Goal: Complete application form: Complete application form

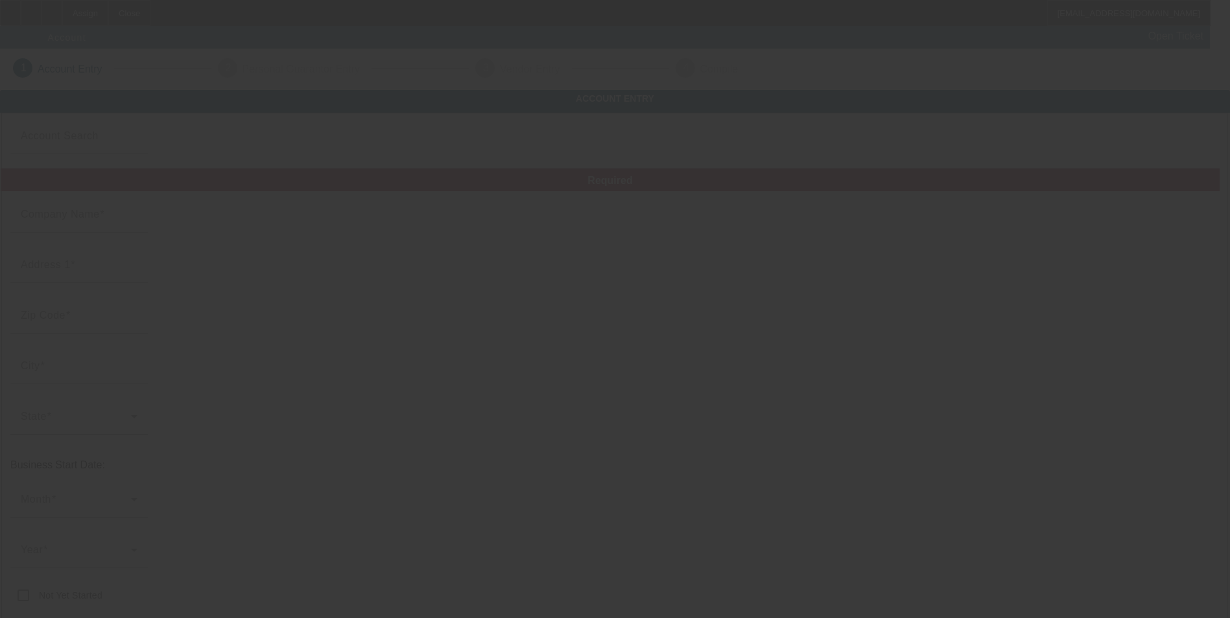
type input "[DATE]"
type input "Printed Cotton Co"
type input "728 Baldwin Loop NW"
type input "39601"
type input "Brookhaven"
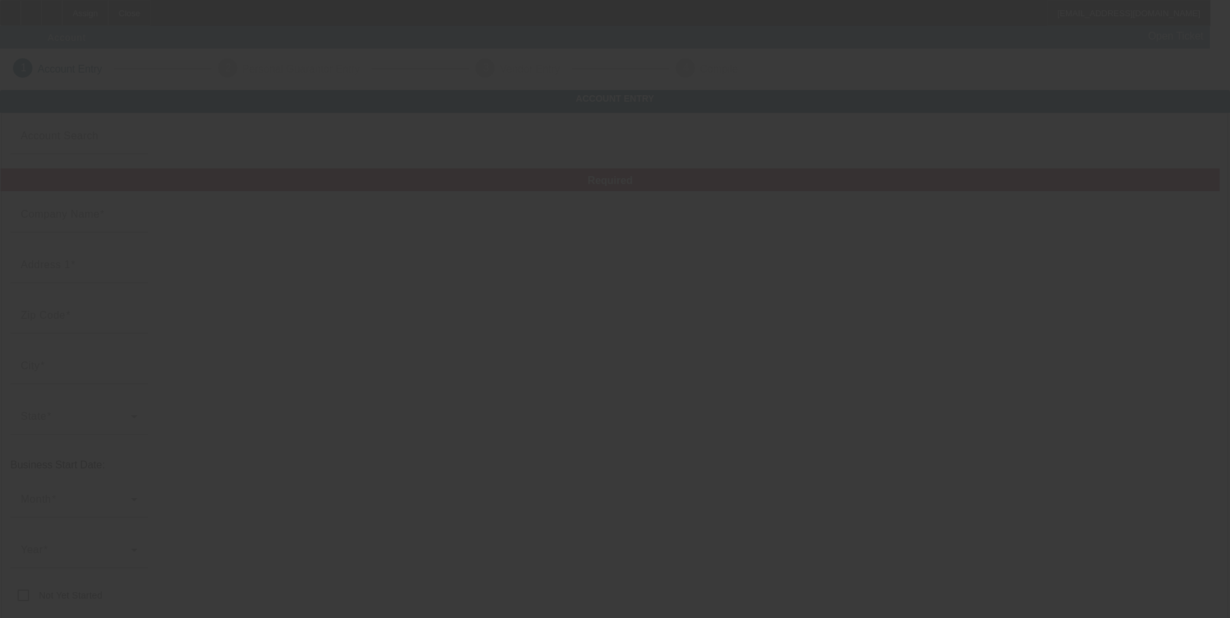
type input "[PHONE_NUMBER]"
type input "Printed Cotton Co."
type input "ej@printedcottonco.com"
type input "[US_EMPLOYER_IDENTIFICATION_NUMBER]"
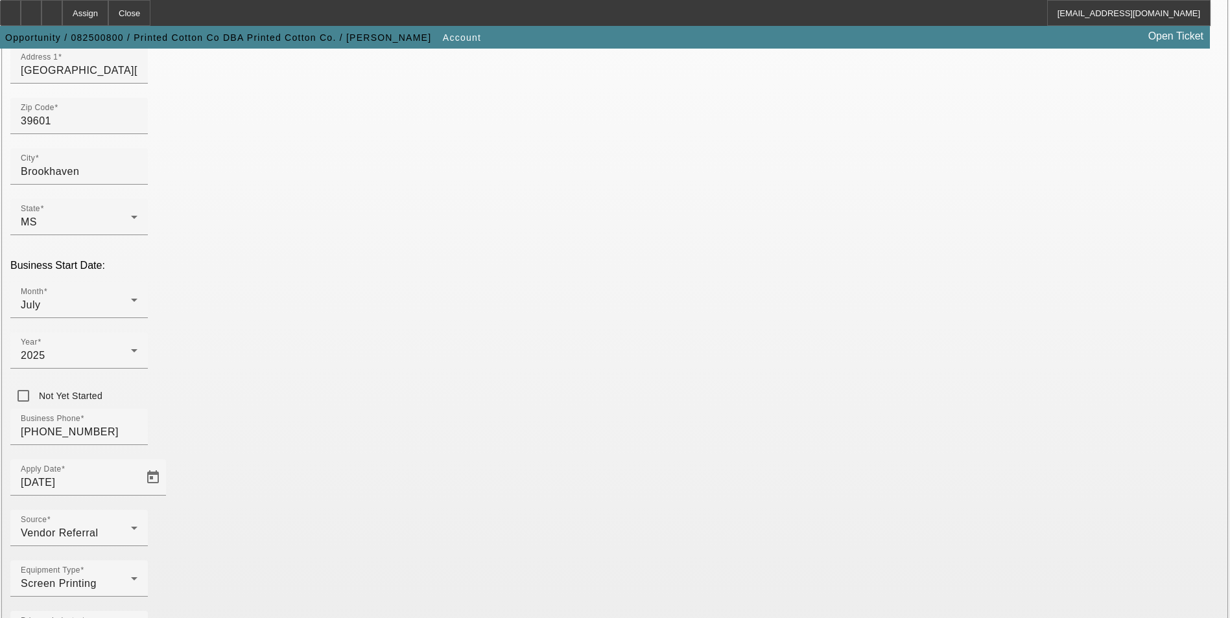
scroll to position [211, 0]
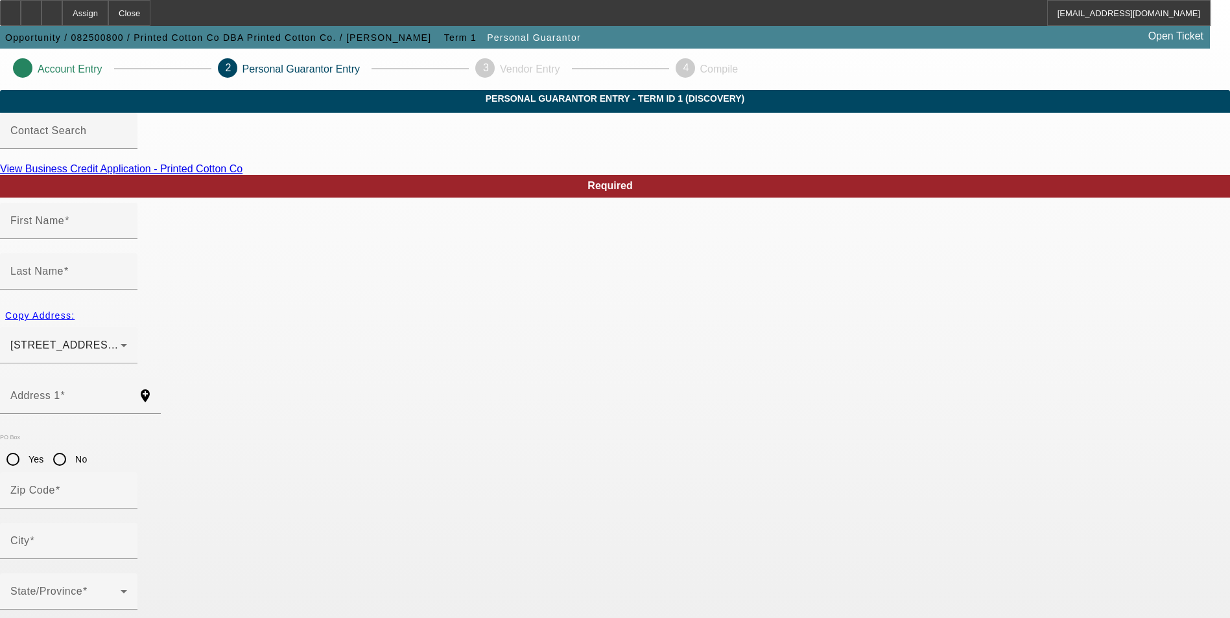
type input "Evelyn"
type input "Creel"
type input "728 Baldwin Loop NW"
radio input "true"
type input "39601"
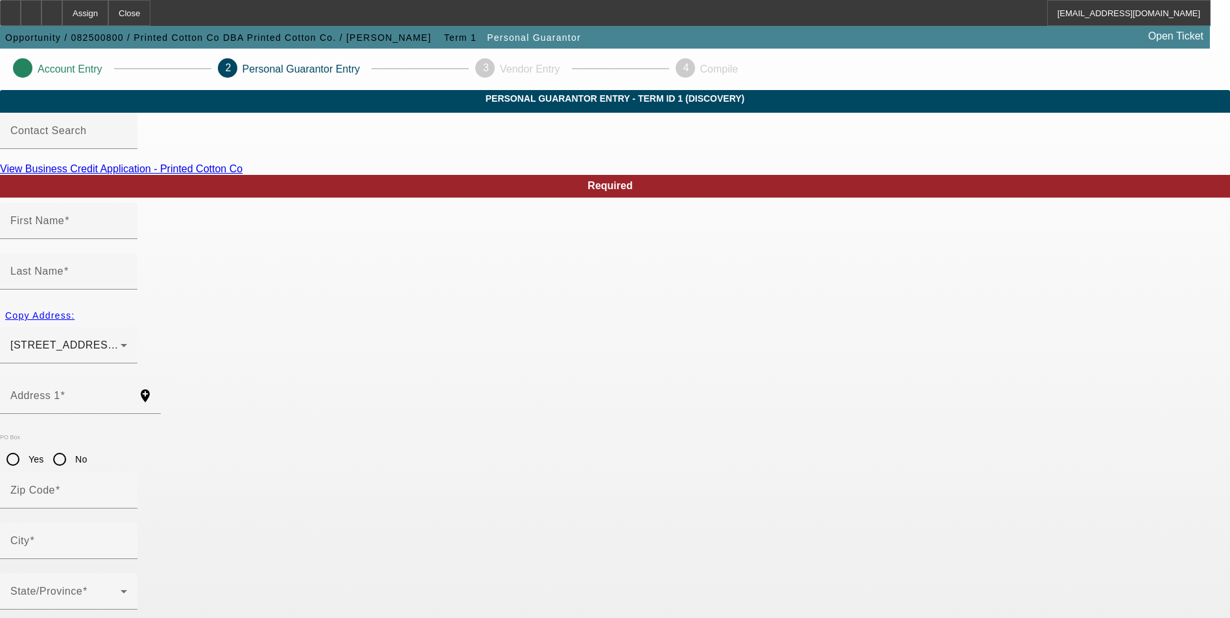
type input "Brookhaven"
type input "(601) 218-5037"
type input "100"
type input "425-65-4271"
type input "ej@printedcottonco.com"
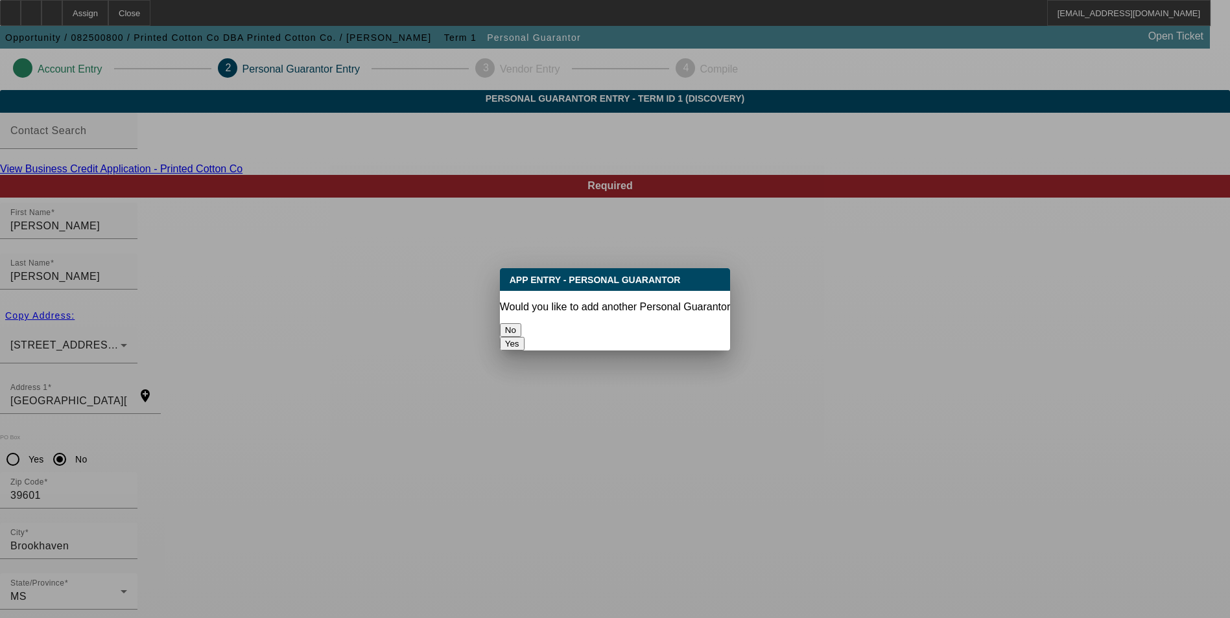
click at [521, 323] on button "No" at bounding box center [510, 330] width 21 height 14
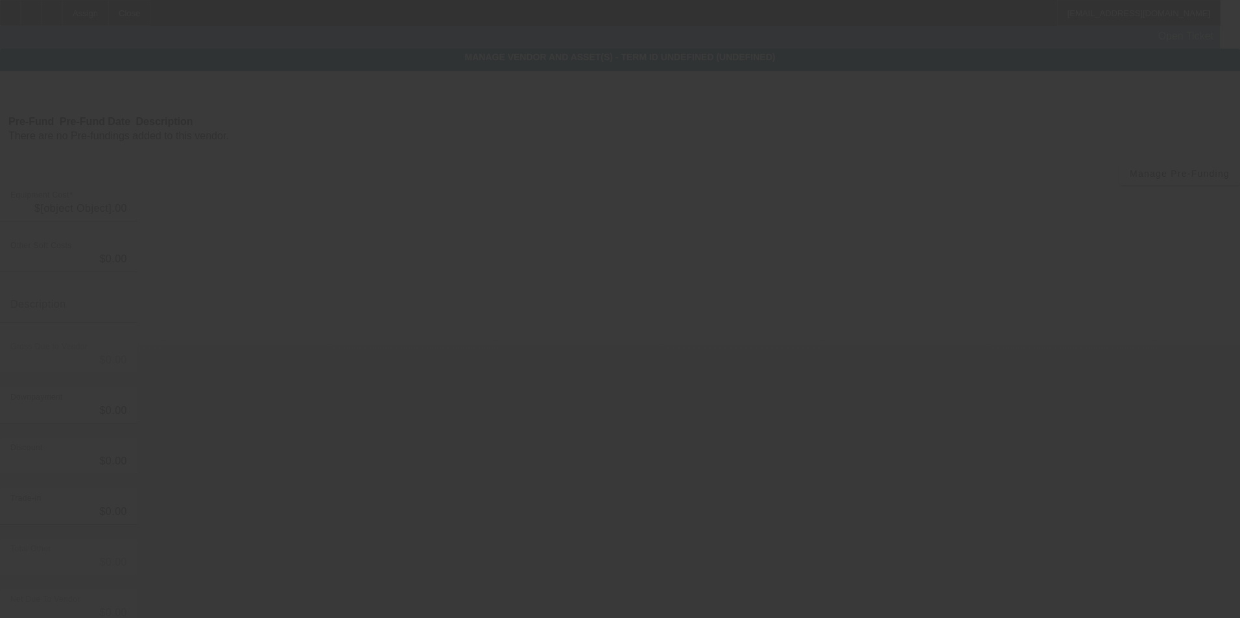
type input "$65,000.00"
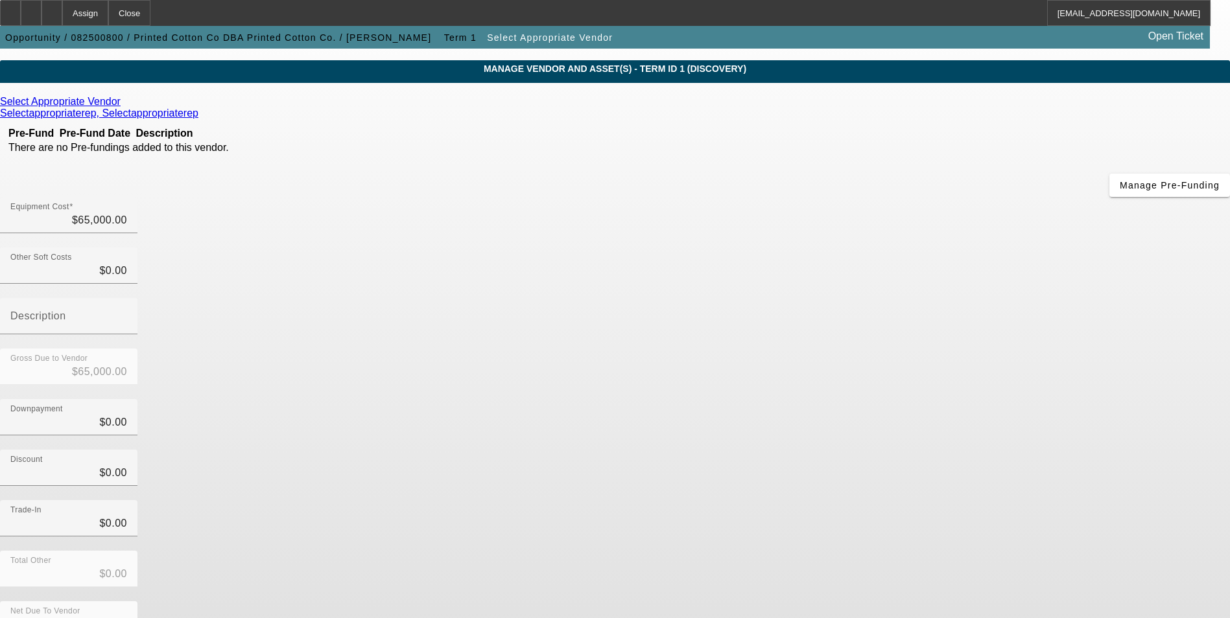
scroll to position [43, 0]
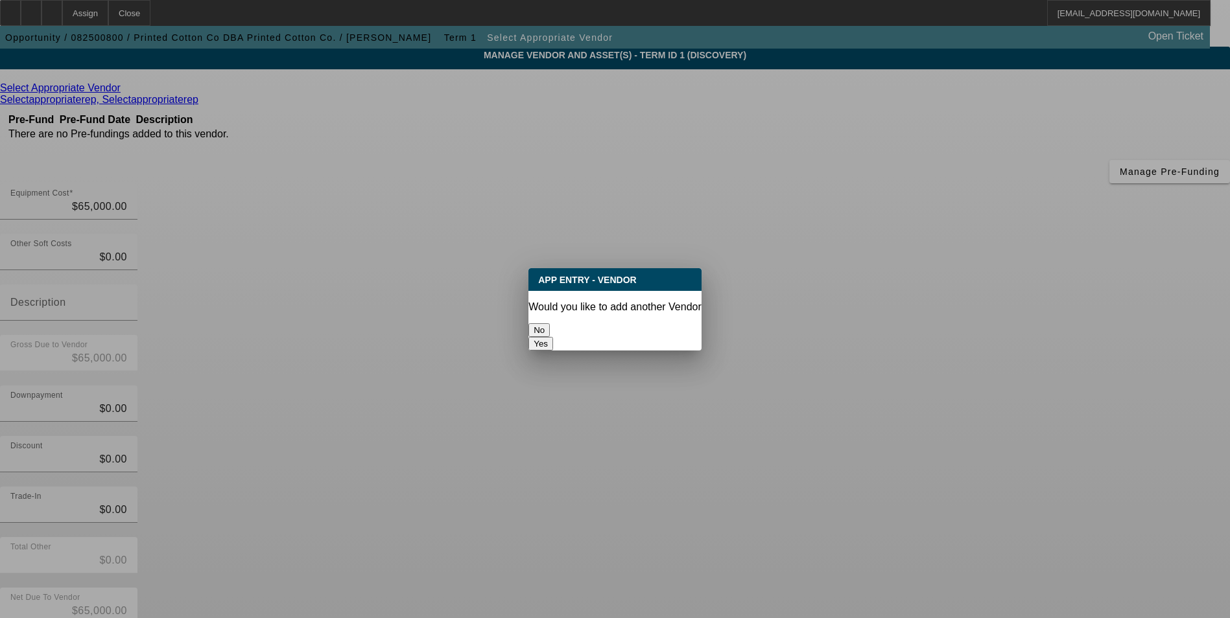
scroll to position [0, 0]
click at [550, 326] on button "No" at bounding box center [538, 330] width 21 height 14
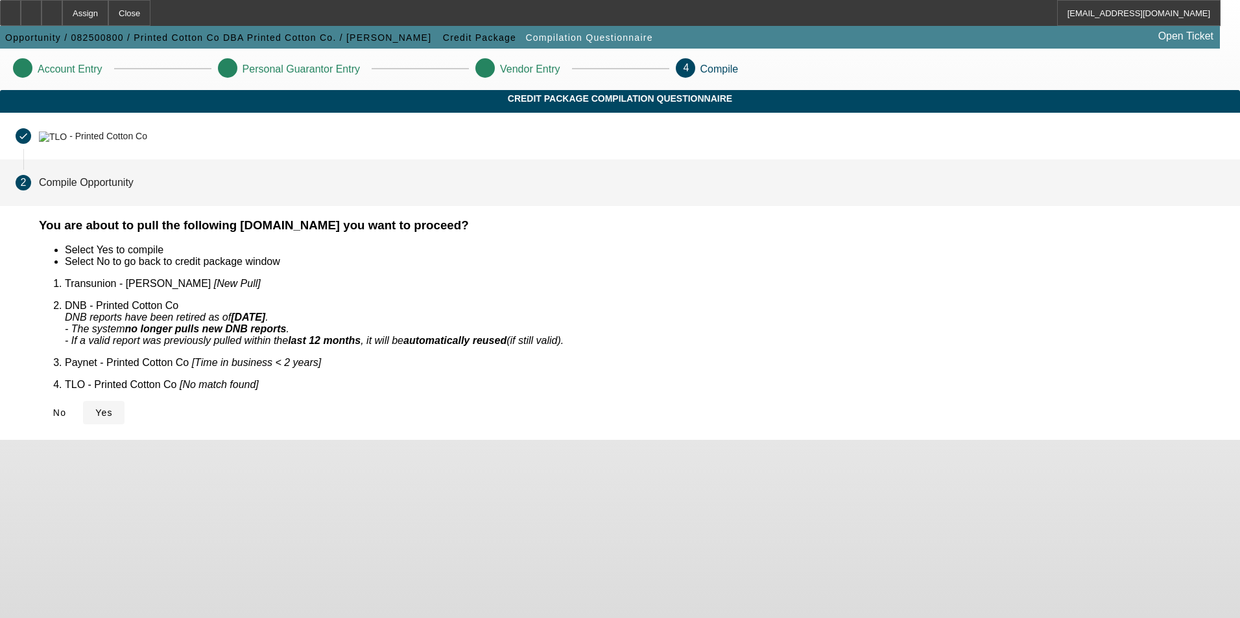
click at [113, 408] on span "Yes" at bounding box center [104, 413] width 18 height 10
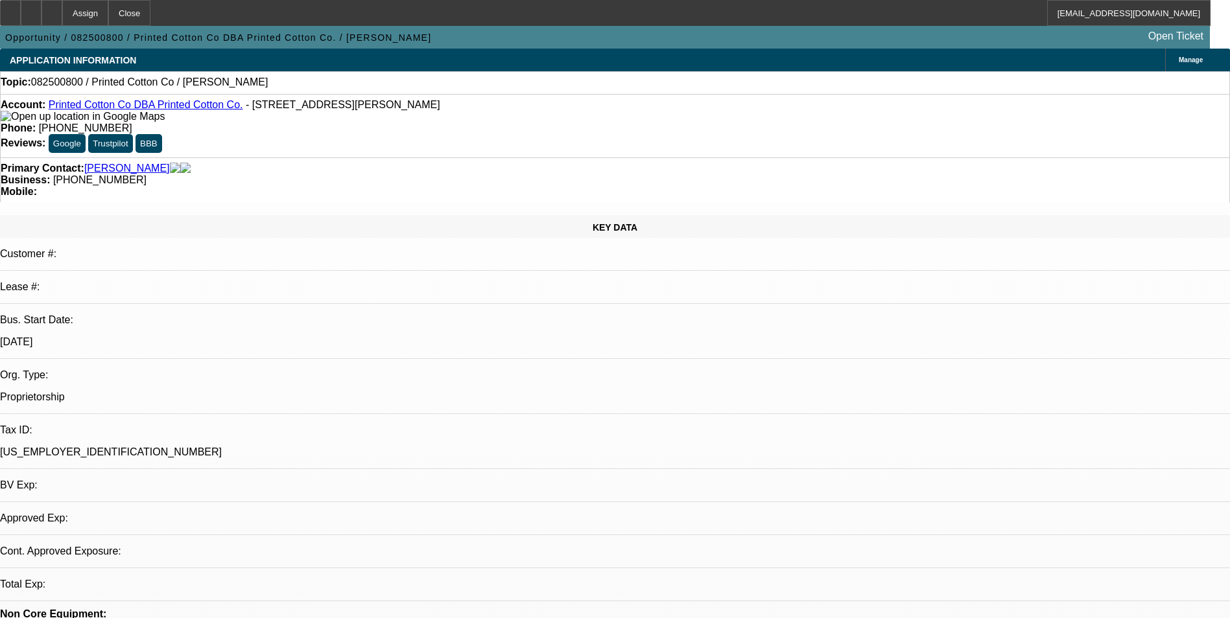
select select "0"
select select "2"
select select "0.1"
select select "1"
select select "2"
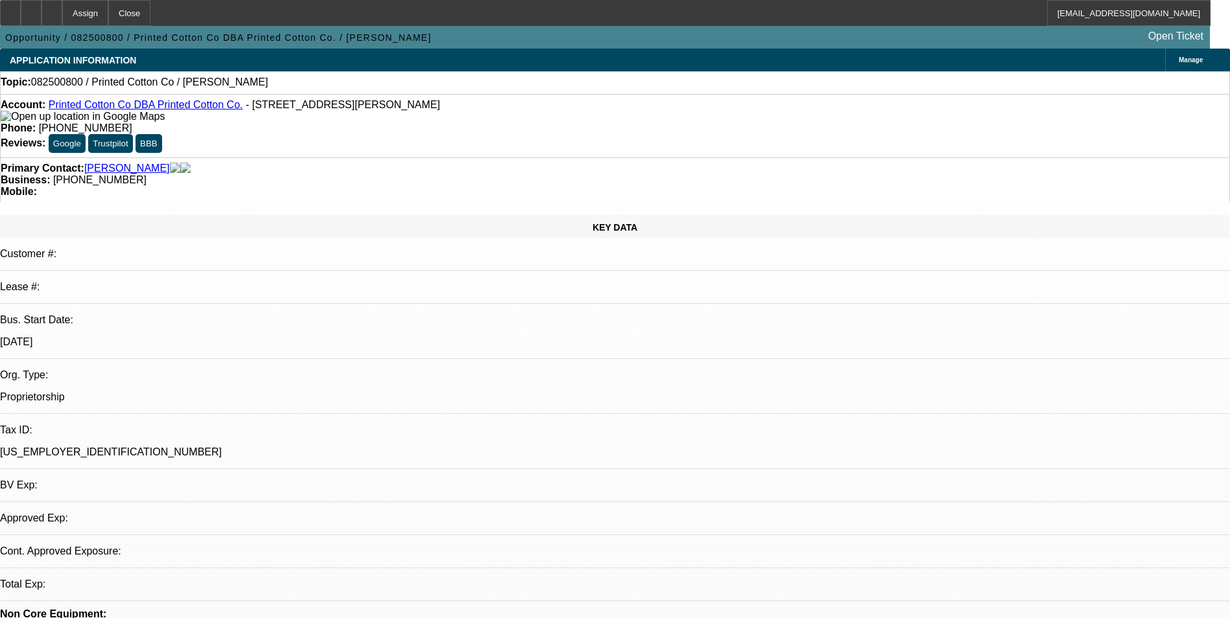
select select "4"
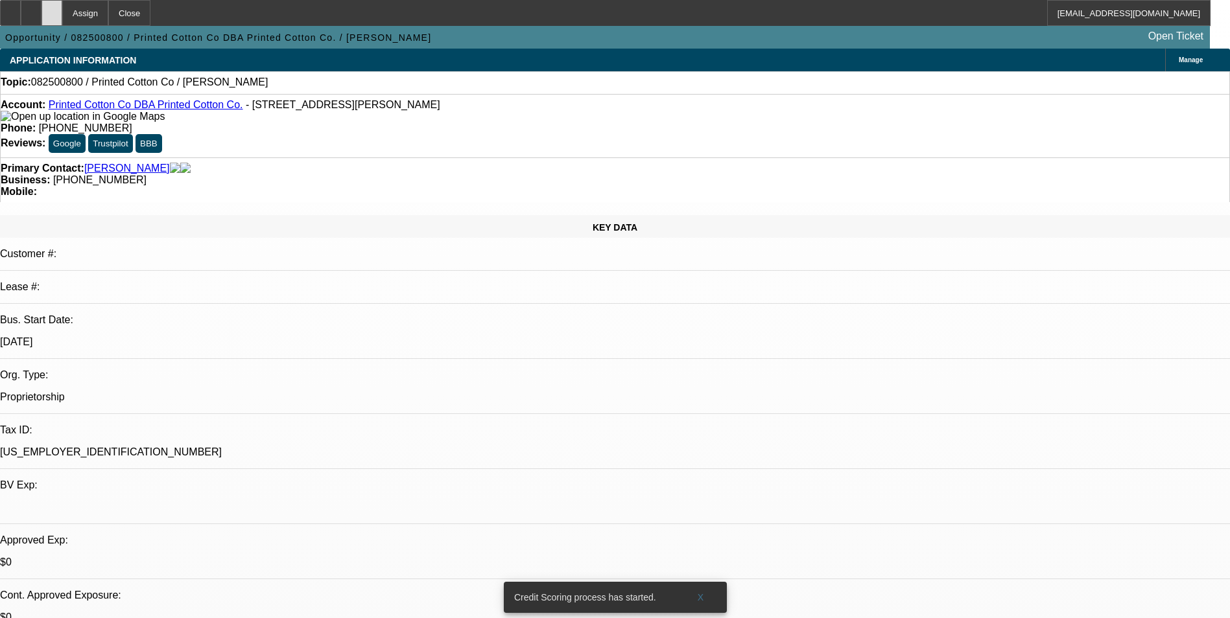
click at [62, 19] on div at bounding box center [51, 13] width 21 height 26
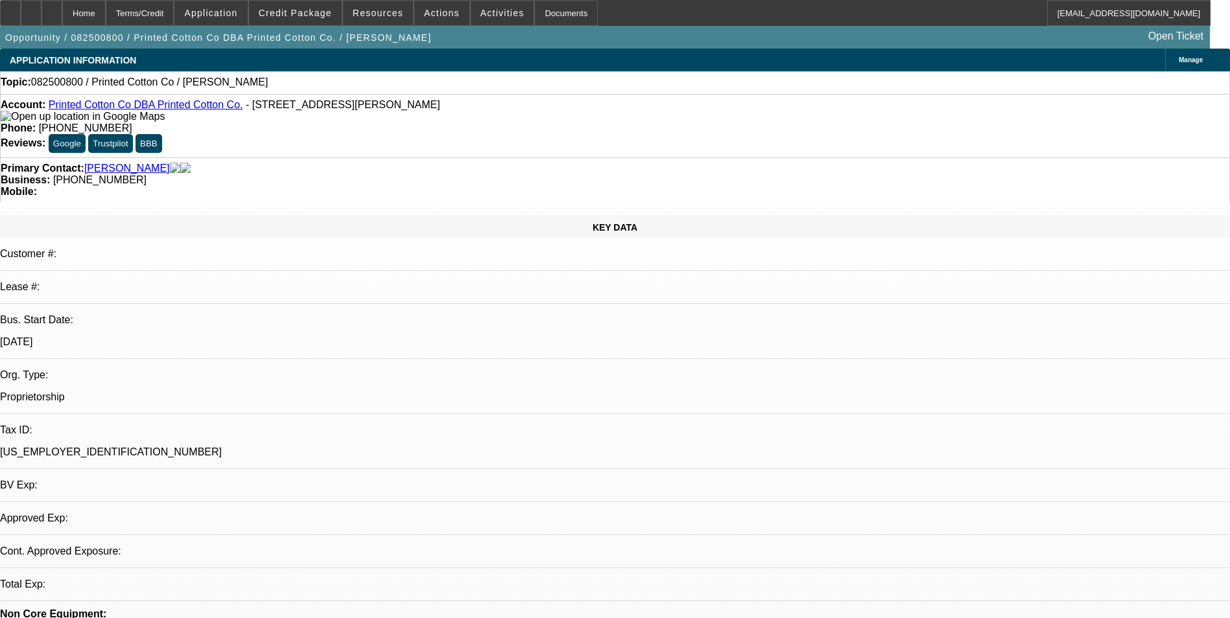
select select "0"
select select "2"
select select "0.1"
select select "1"
select select "2"
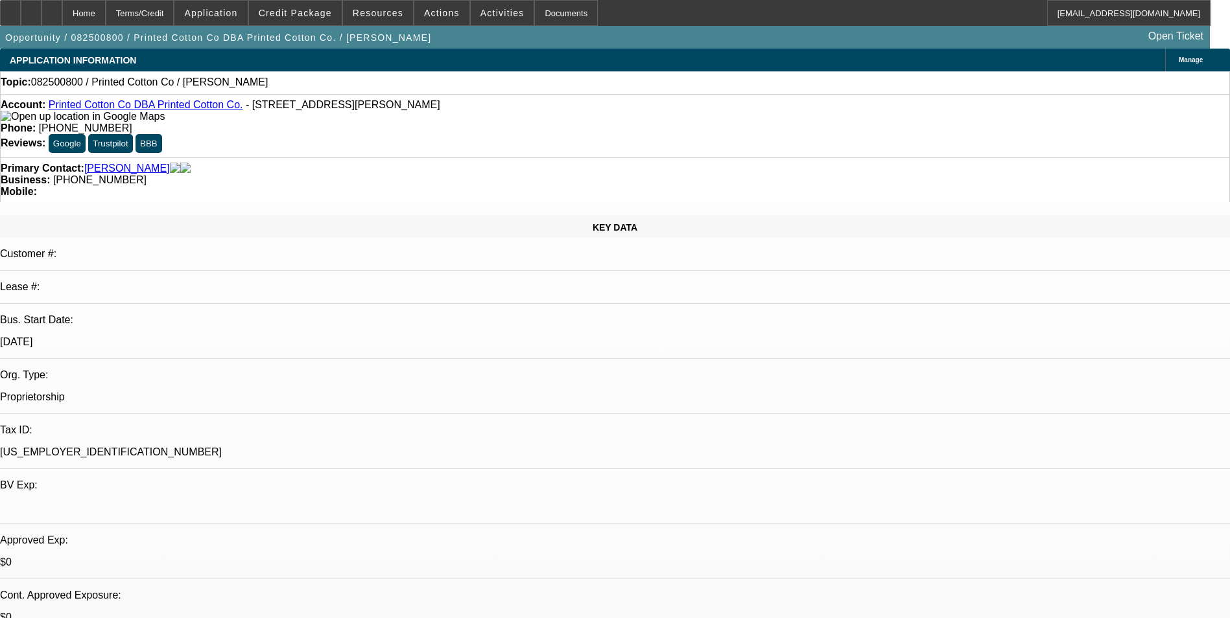
select select "4"
click at [314, 16] on span "Credit Package" at bounding box center [295, 13] width 73 height 10
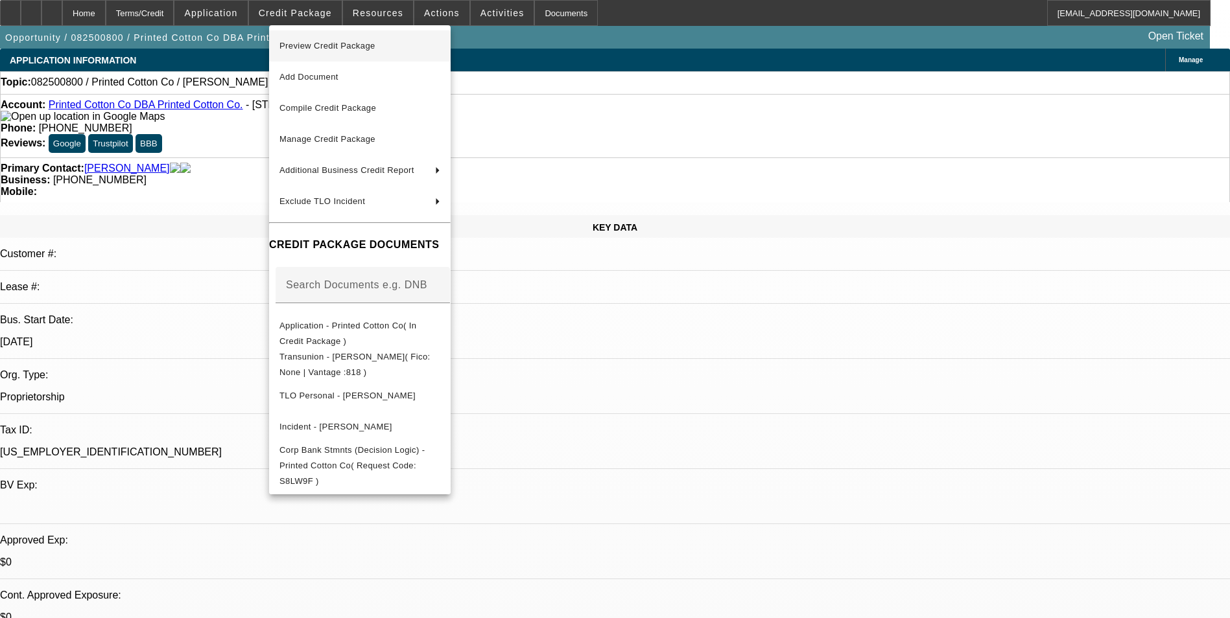
click at [326, 47] on span "Preview Credit Package" at bounding box center [327, 46] width 96 height 10
